Goal: Information Seeking & Learning: Learn about a topic

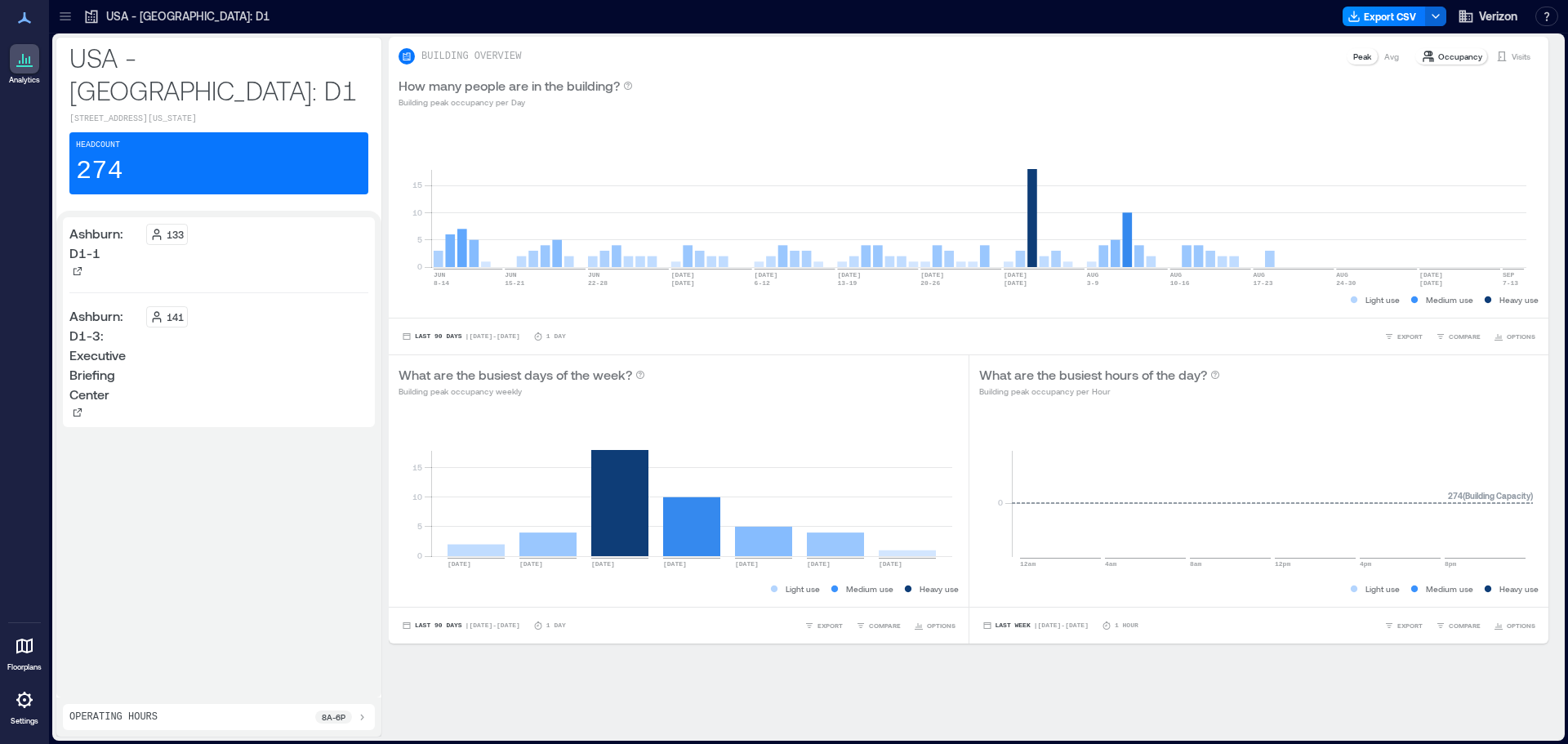
click at [193, 8] on div "USA - [GEOGRAPHIC_DATA]: D1" at bounding box center [176, 15] width 196 height 26
click at [114, 14] on p "USA - [GEOGRAPHIC_DATA]: D1" at bounding box center [189, 16] width 164 height 16
click at [70, 11] on icon at bounding box center [65, 16] width 16 height 16
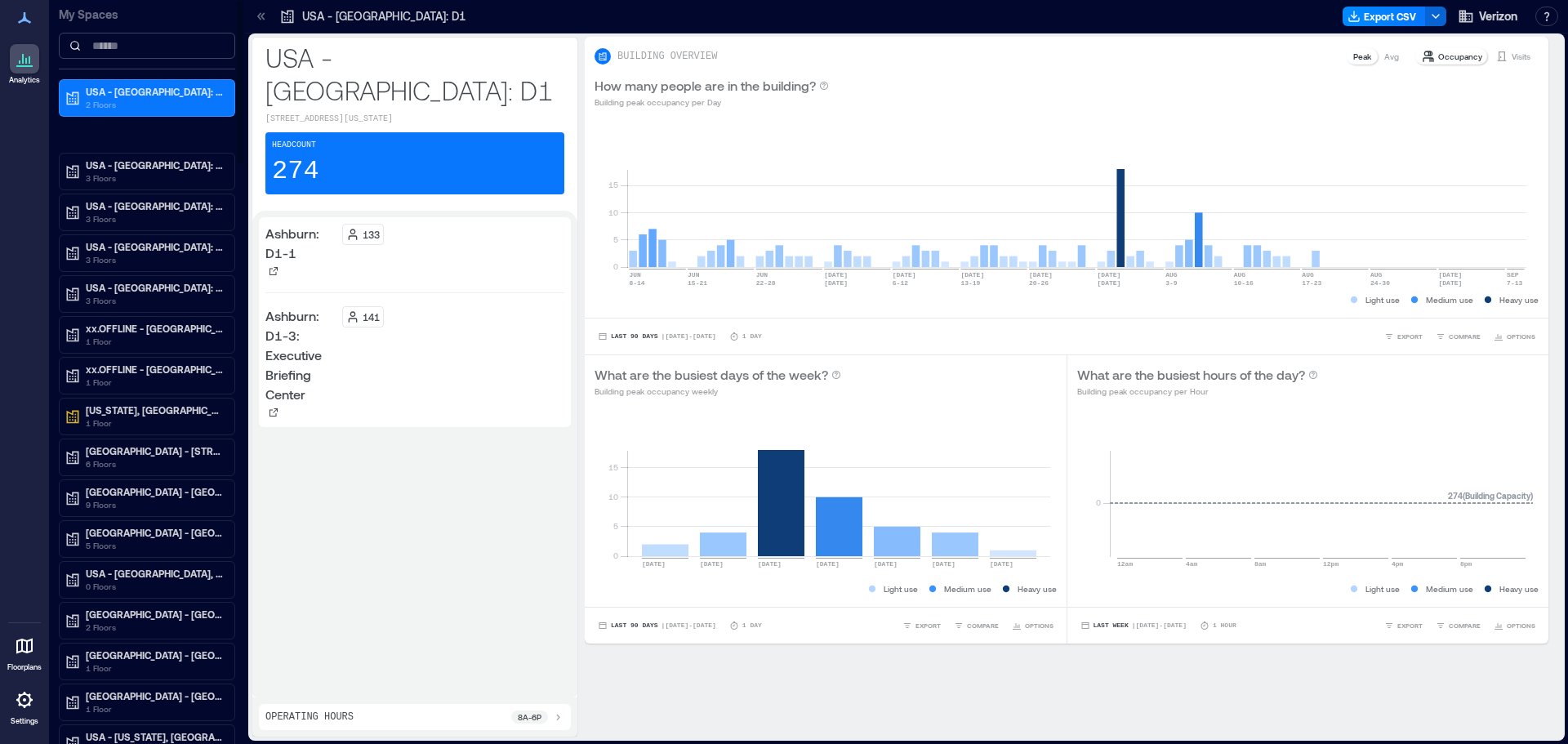
click at [175, 53] on input at bounding box center [147, 45] width 176 height 26
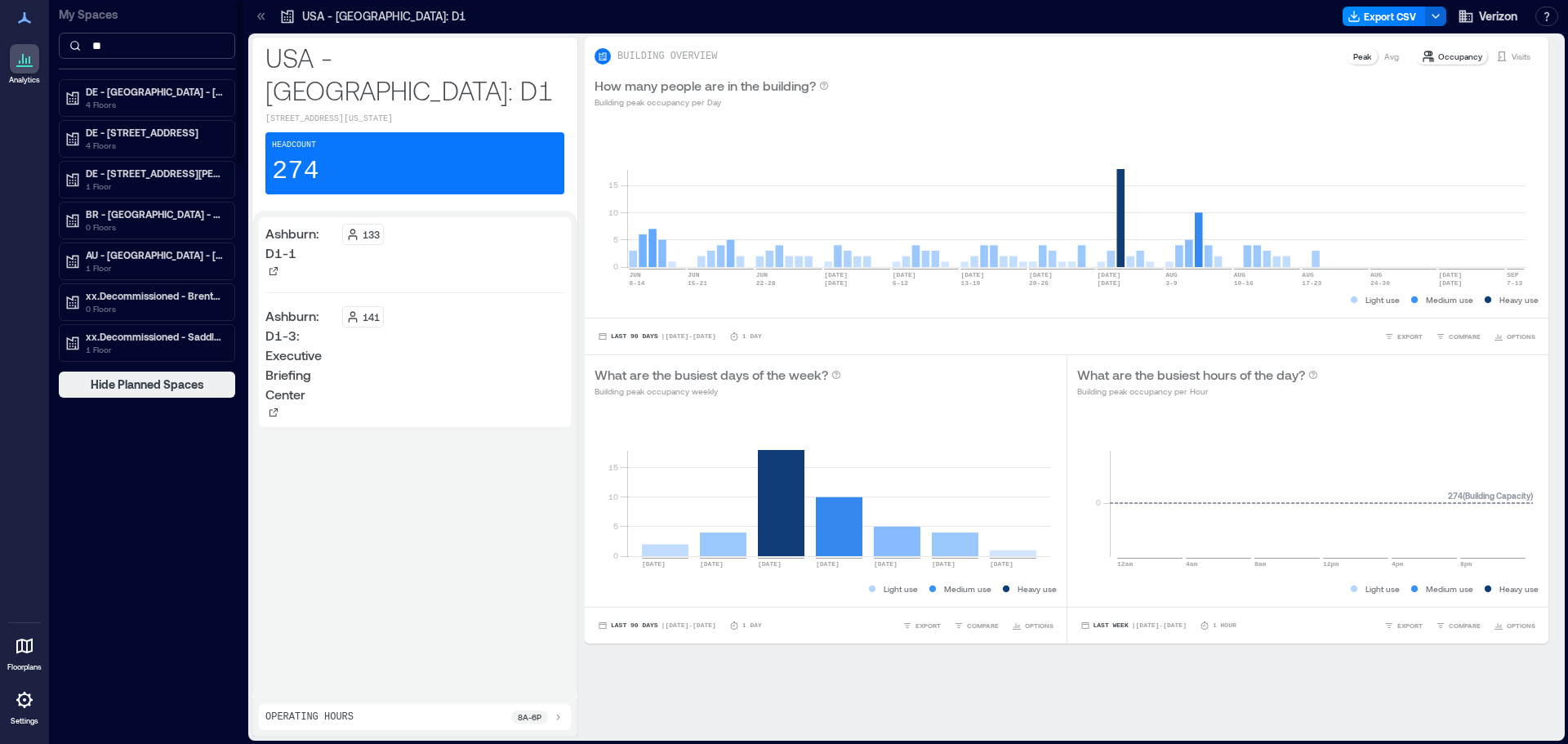
type input "*"
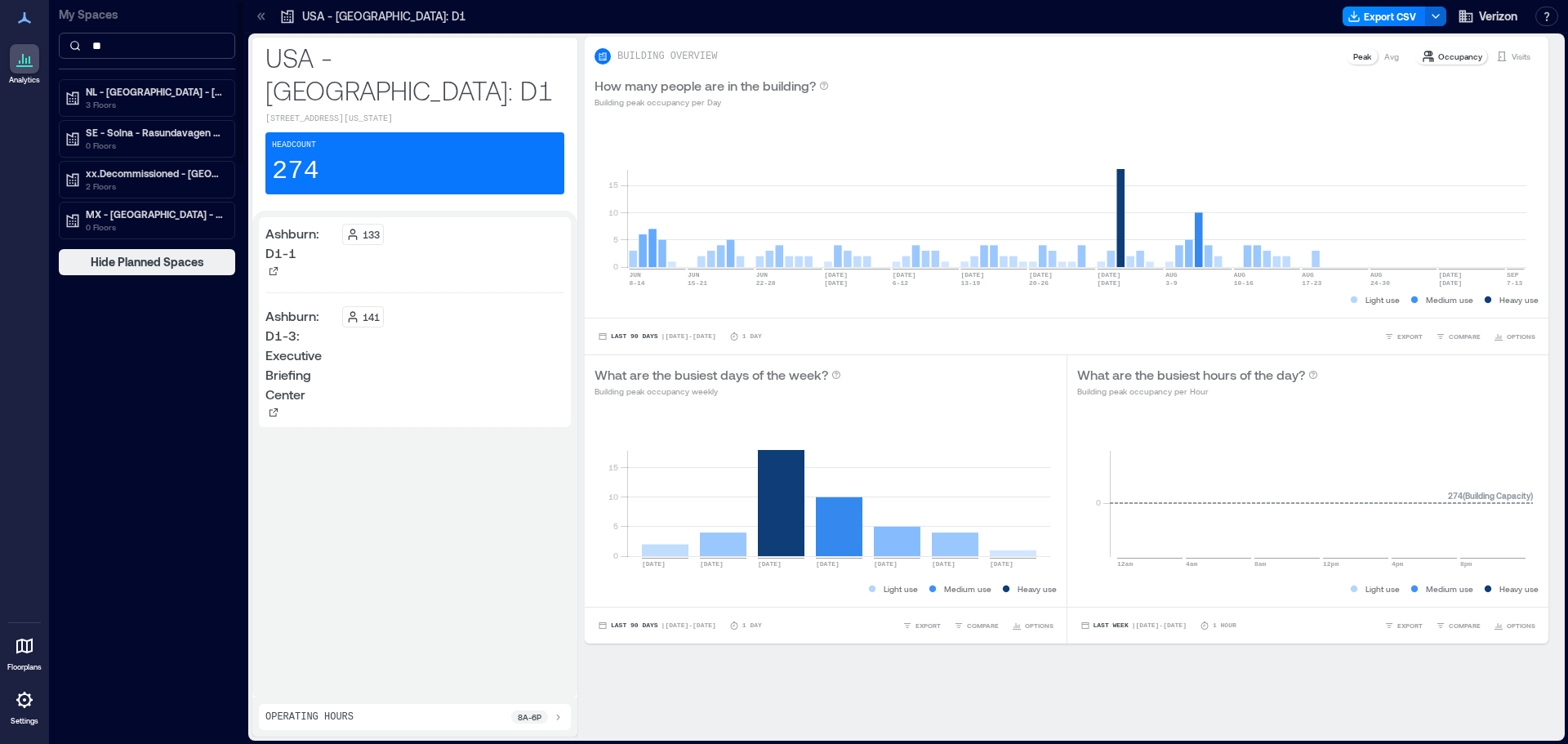
type input "*"
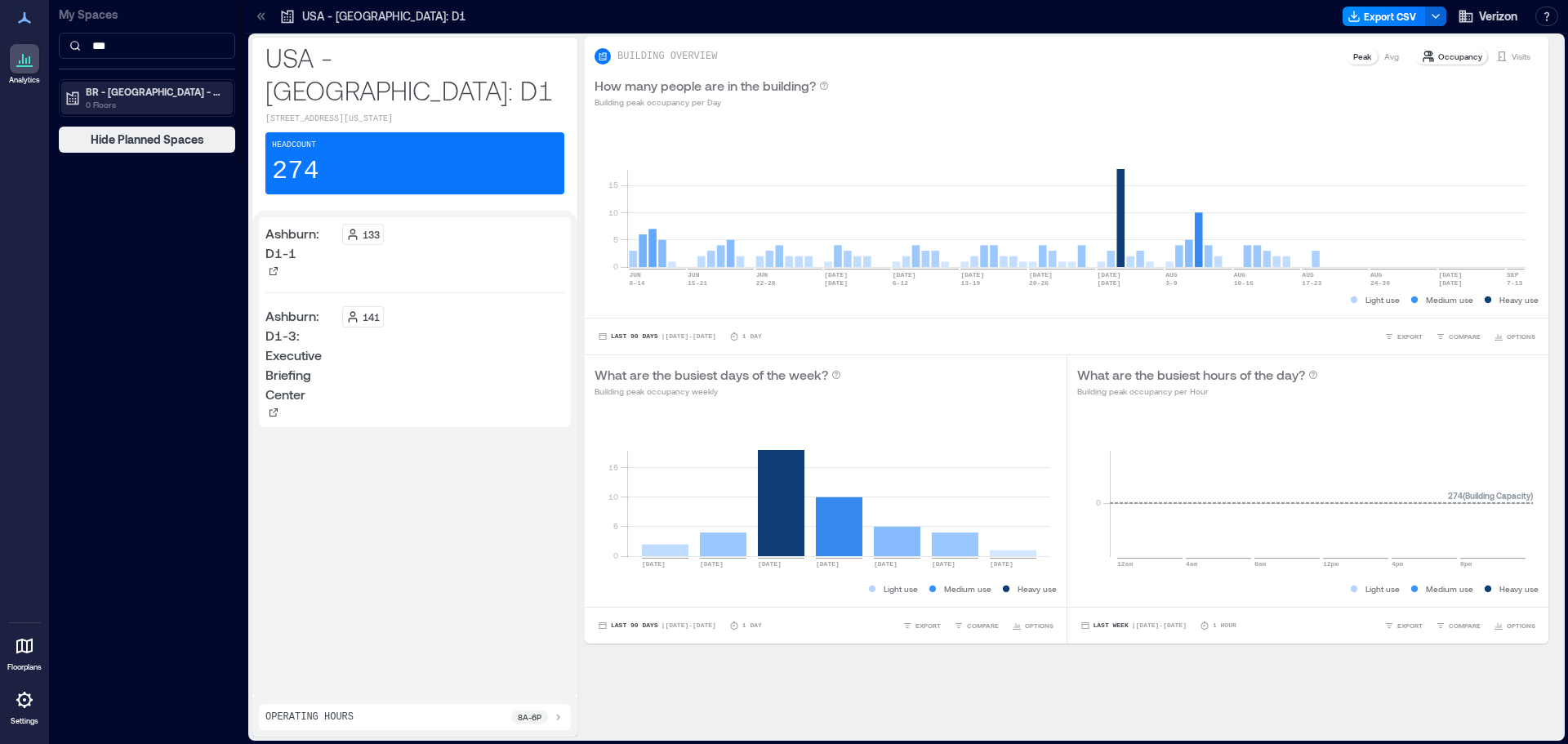
type input "***"
click at [192, 104] on p "0 Floors" at bounding box center [154, 105] width 137 height 13
click at [198, 119] on div "Building Analytics" at bounding box center [147, 126] width 171 height 23
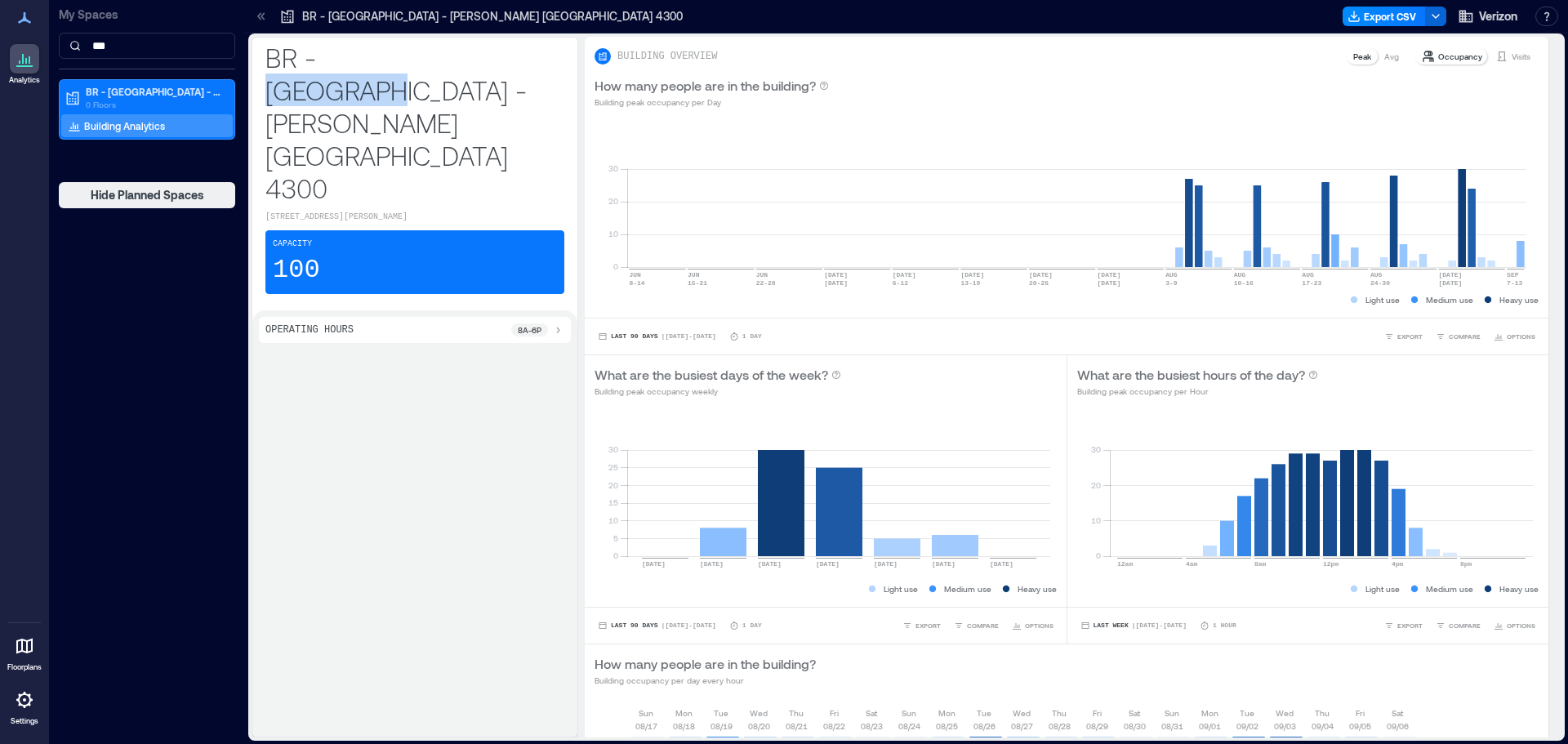
drag, startPoint x: 327, startPoint y: 57, endPoint x: 428, endPoint y: 62, distance: 101.1
click at [428, 62] on p "BR - [GEOGRAPHIC_DATA] - [PERSON_NAME] [GEOGRAPHIC_DATA] 4300" at bounding box center [415, 123] width 299 height 164
